Goal: Task Accomplishment & Management: Manage account settings

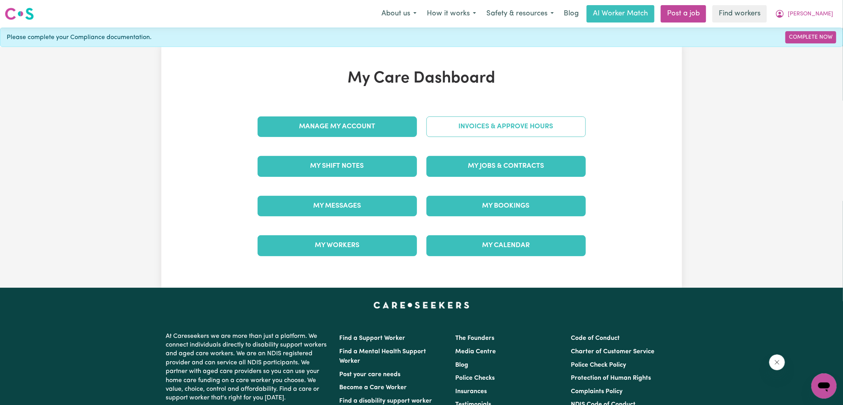
click at [448, 127] on link "Invoices & Approve Hours" at bounding box center [505, 126] width 159 height 21
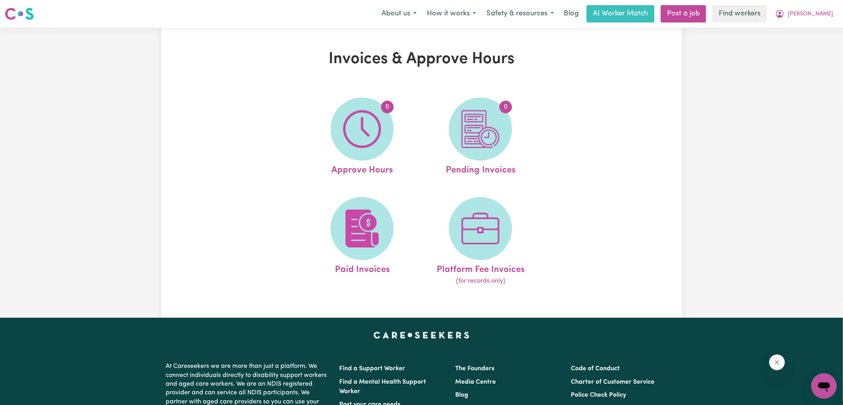
click at [367, 133] on img at bounding box center [362, 129] width 38 height 38
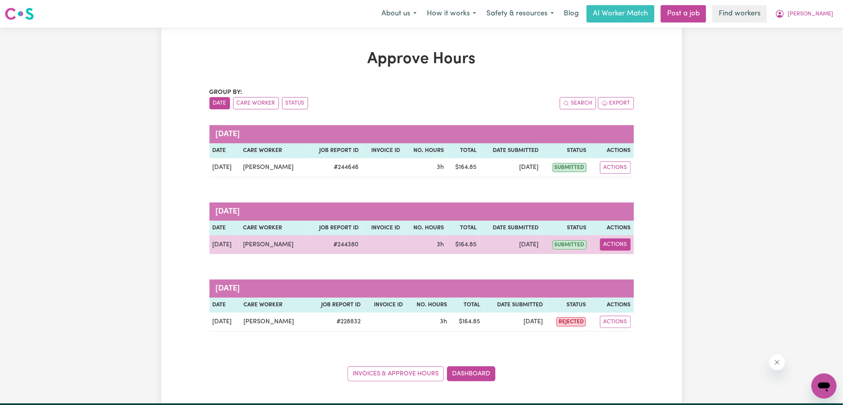
click at [626, 239] on button "Actions" at bounding box center [615, 244] width 31 height 12
click at [638, 260] on link "View Job Report" at bounding box center [634, 262] width 67 height 16
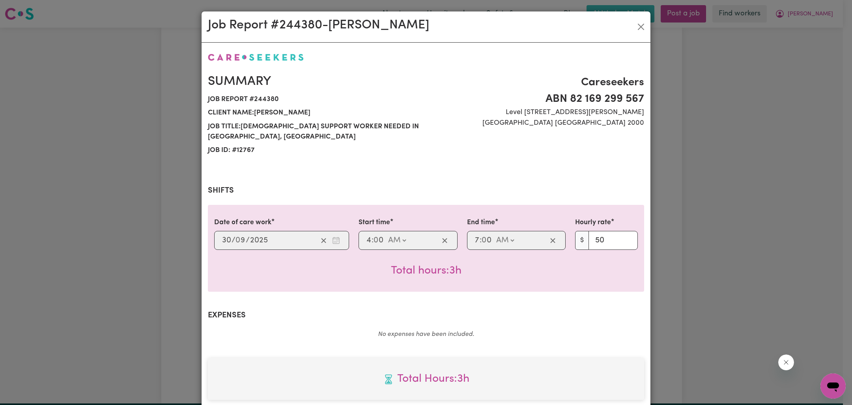
scroll to position [213, 0]
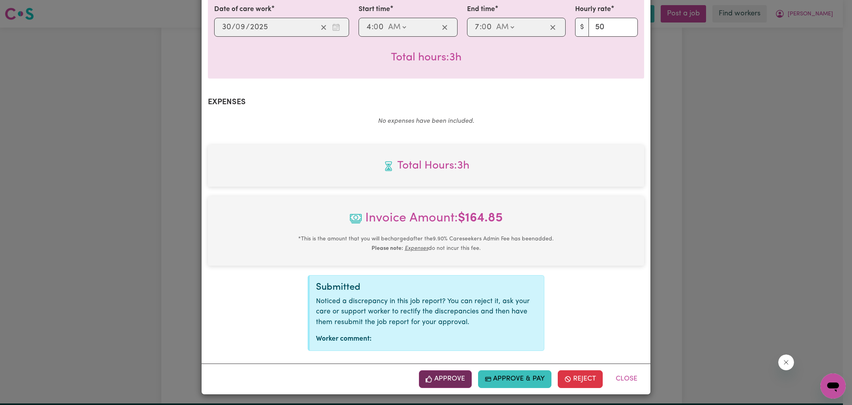
click at [464, 382] on button "Approve" at bounding box center [445, 378] width 53 height 17
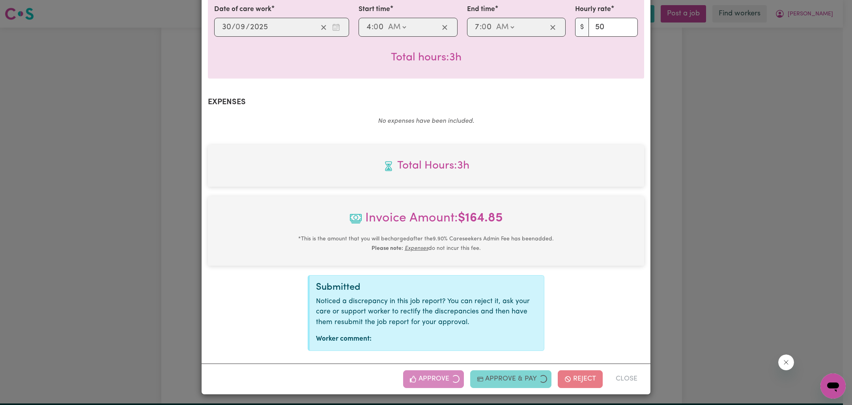
click at [752, 228] on div "Job Report # 244380 - [PERSON_NAME] Summary Job report # 244380 Client name: [P…" at bounding box center [426, 202] width 852 height 405
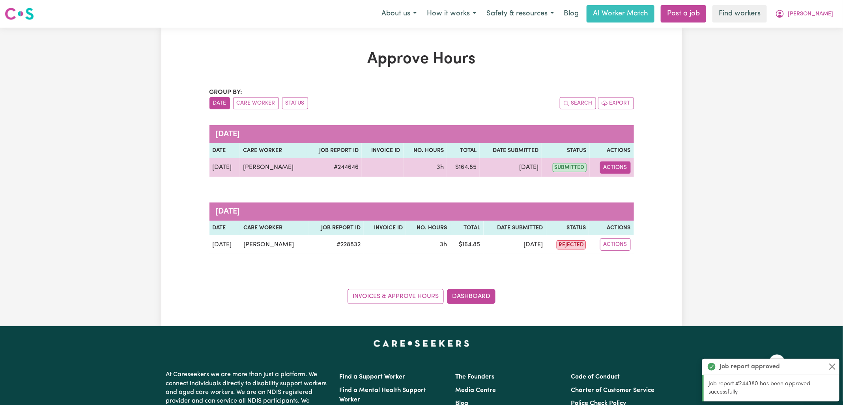
click at [625, 170] on button "Actions" at bounding box center [615, 167] width 31 height 12
click at [640, 185] on link "View Job Report" at bounding box center [634, 185] width 67 height 16
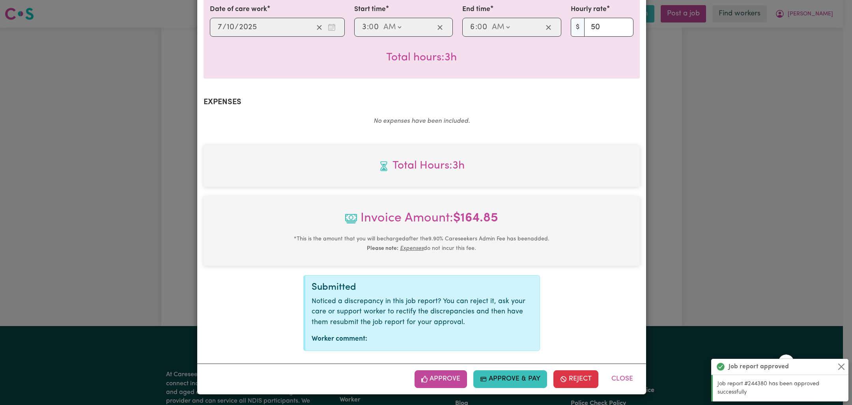
click at [444, 377] on button "Approve" at bounding box center [440, 378] width 53 height 17
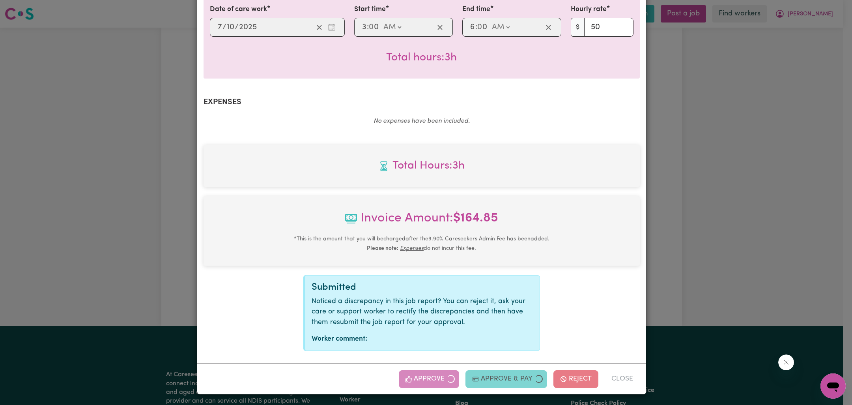
click at [696, 200] on div "Job Report # 244646 - [PERSON_NAME] Summary Job report # 244646 Client name: [P…" at bounding box center [426, 202] width 852 height 405
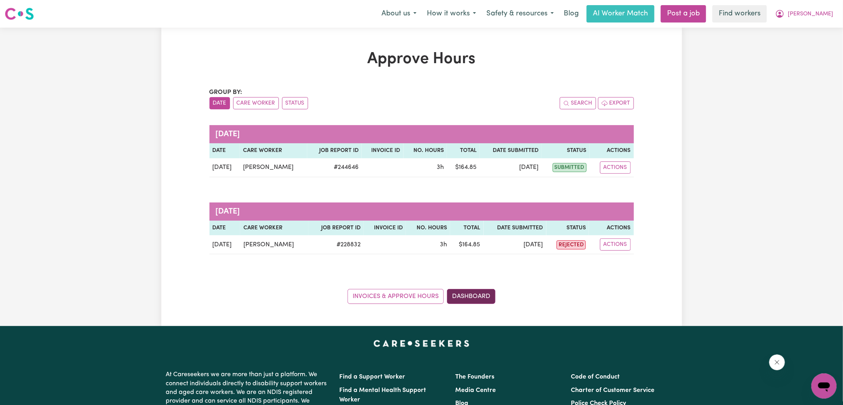
click at [485, 292] on link "Dashboard" at bounding box center [471, 296] width 49 height 15
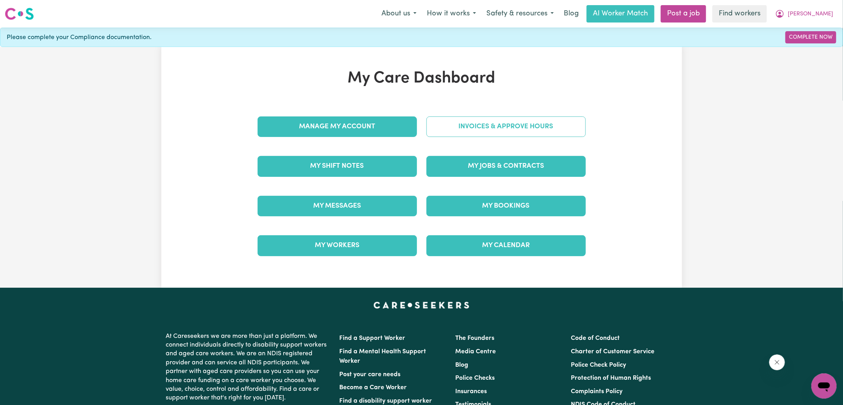
click at [494, 126] on link "Invoices & Approve Hours" at bounding box center [505, 126] width 159 height 21
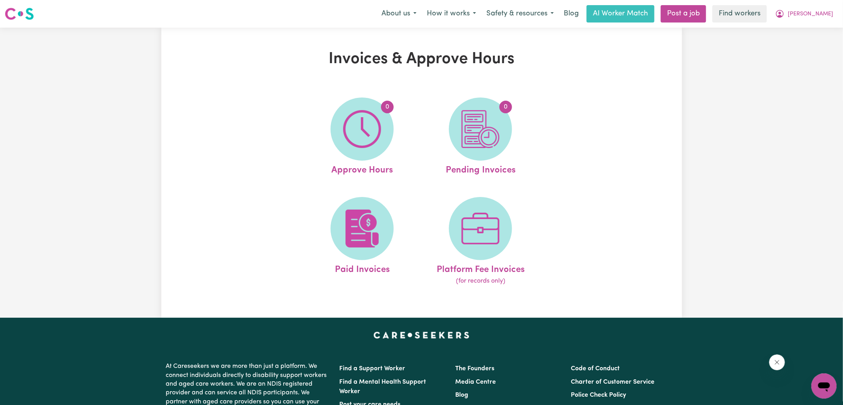
click at [495, 133] on img at bounding box center [480, 129] width 38 height 38
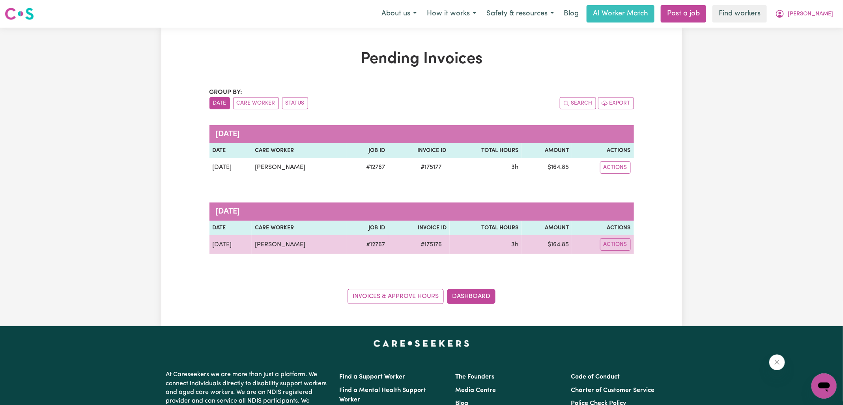
click at [423, 243] on span "# 175176" at bounding box center [431, 244] width 31 height 9
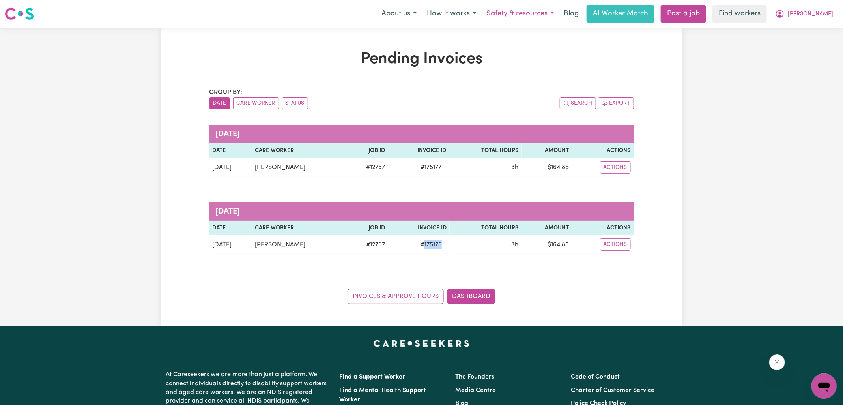
copy span "175176"
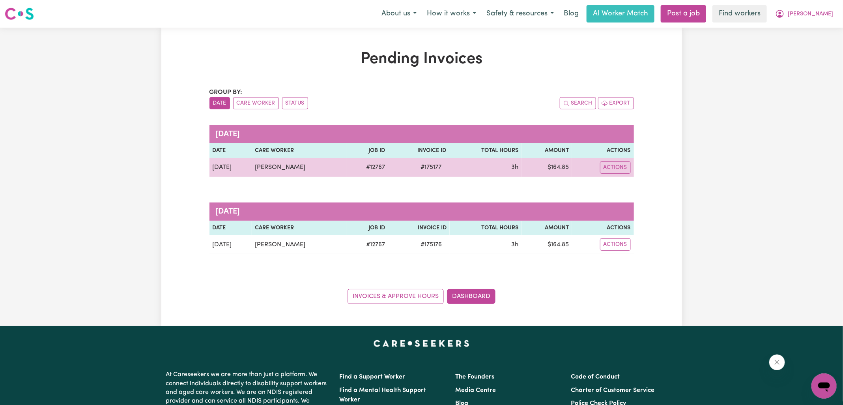
click at [422, 168] on span "# 175177" at bounding box center [431, 166] width 30 height 9
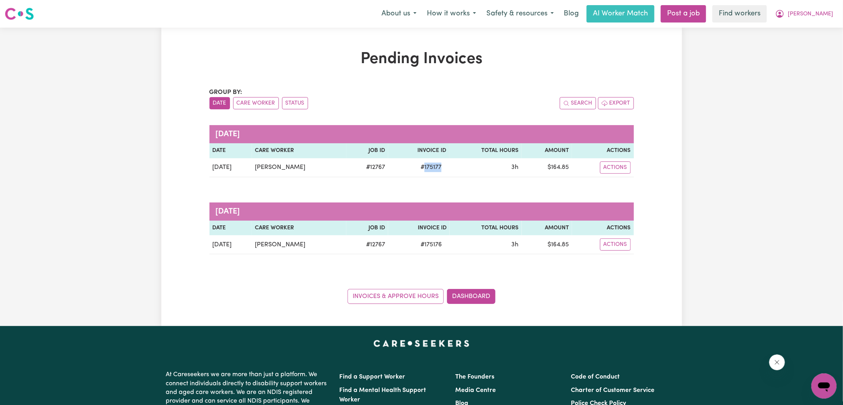
copy span "175177"
click at [525, 195] on div "Group by: Date Care Worker Status Search Export [DATE] Date Care Worker Job ID …" at bounding box center [421, 196] width 424 height 216
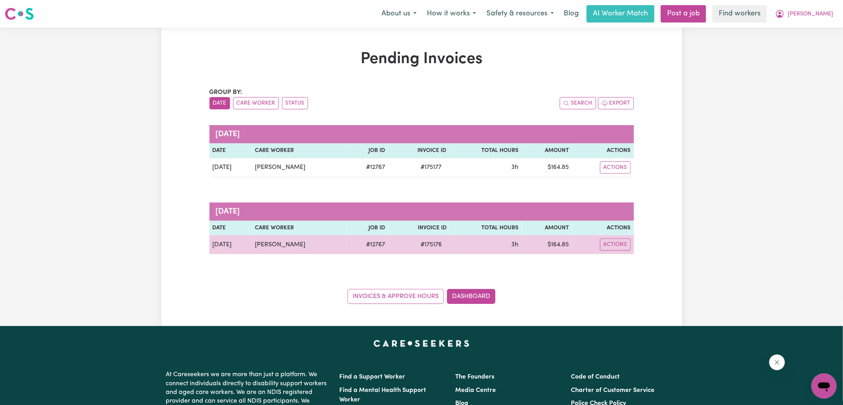
click at [555, 245] on td "$ 164.85" at bounding box center [547, 244] width 50 height 19
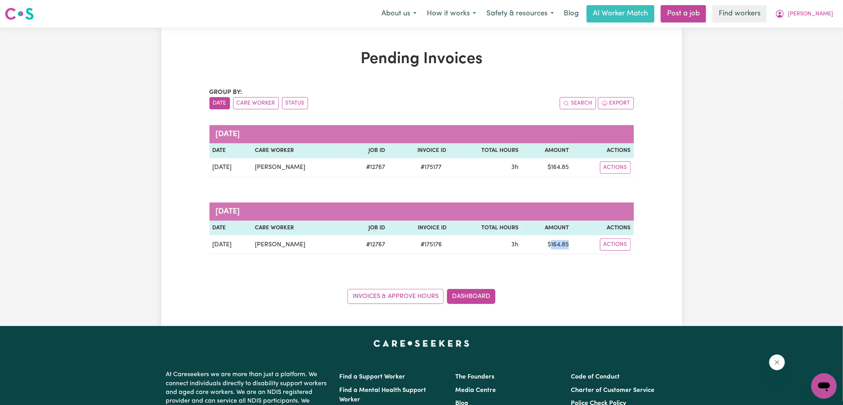
copy td "164.85"
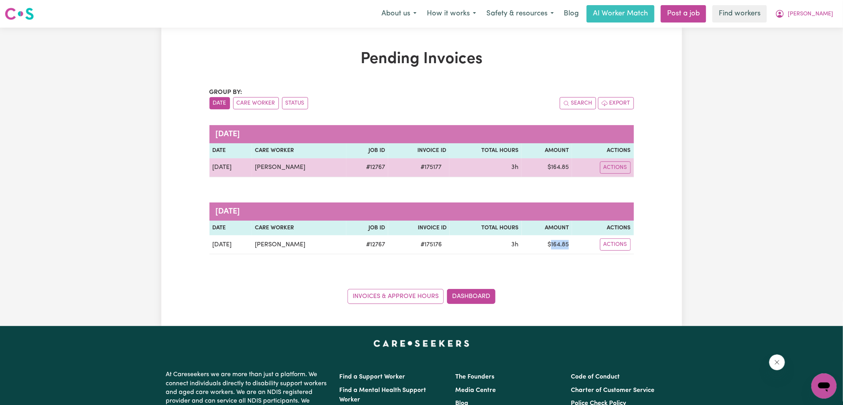
click at [562, 166] on td "$ 164.85" at bounding box center [546, 167] width 50 height 19
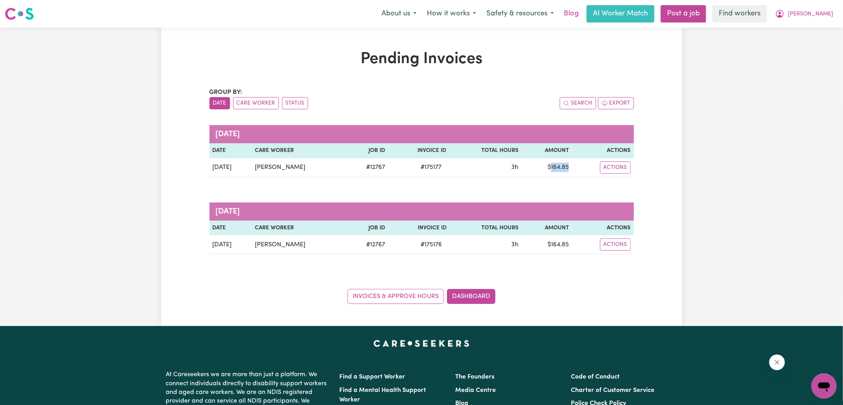
copy td "164.85"
click at [818, 16] on span "[PERSON_NAME]" at bounding box center [809, 14] width 45 height 9
click at [814, 47] on link "Logout" at bounding box center [806, 45] width 62 height 15
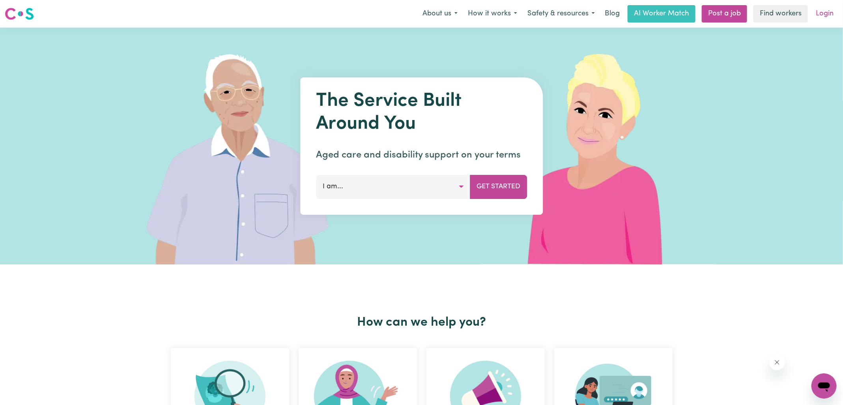
click at [822, 14] on link "Login" at bounding box center [824, 13] width 27 height 17
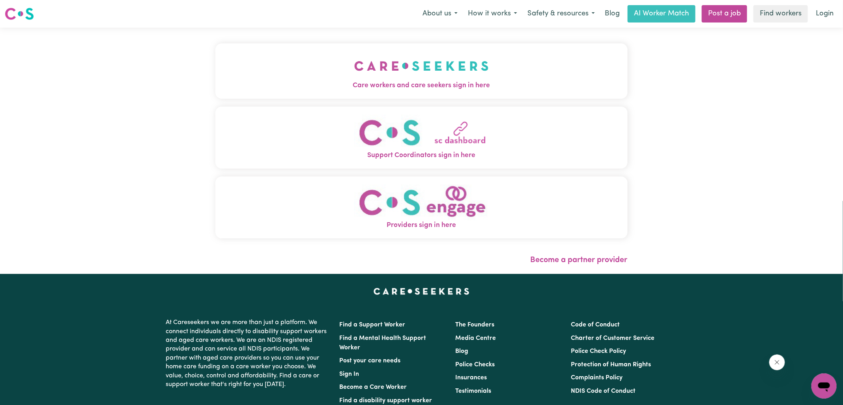
click at [483, 65] on img "Care workers and care seekers sign in here" at bounding box center [421, 65] width 134 height 29
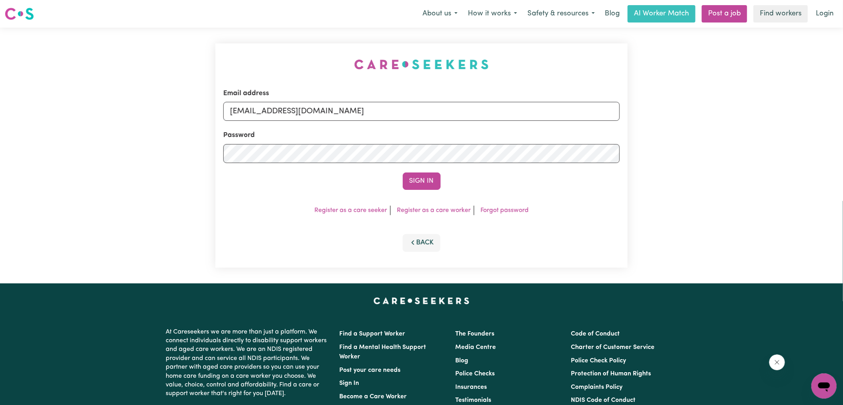
click at [271, 65] on div "Email address [EMAIL_ADDRESS][DOMAIN_NAME] Password Sign In Register as a care …" at bounding box center [422, 156] width 422 height 256
drag, startPoint x: 271, startPoint y: 109, endPoint x: 620, endPoint y: 133, distance: 349.8
click at [620, 133] on div "Email address [EMAIL_ADDRESS][DOMAIN_NAME] Password Sign In Register as a care …" at bounding box center [421, 155] width 412 height 224
type input "[EMAIL_ADDRESS][DOMAIN_NAME]"
click at [403, 172] on button "Sign In" at bounding box center [422, 180] width 38 height 17
